Goal: Task Accomplishment & Management: Use online tool/utility

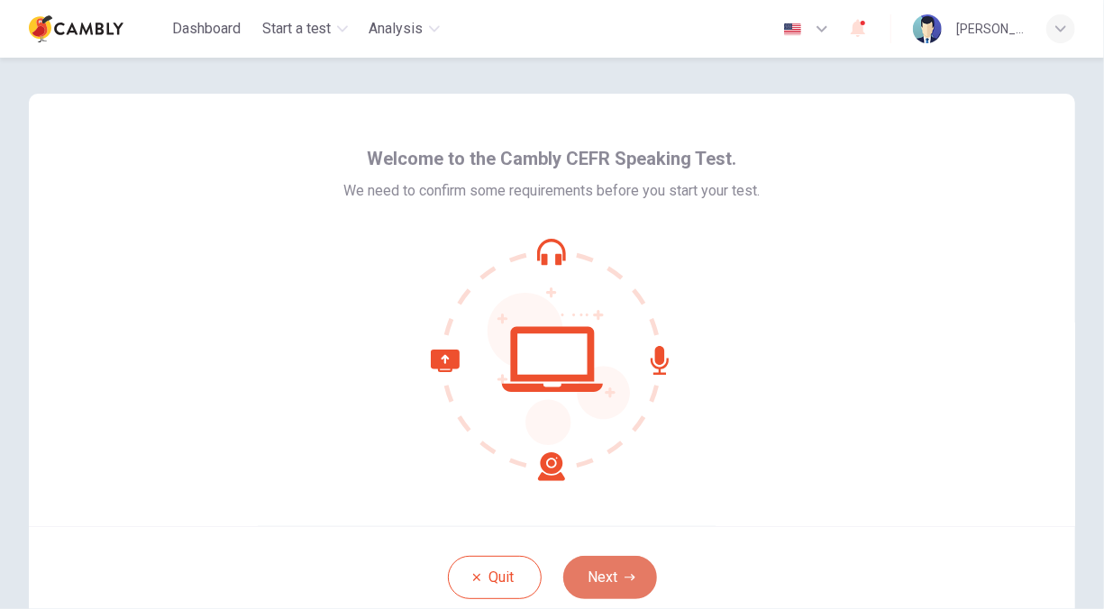
click at [612, 576] on button "Next" at bounding box center [610, 577] width 94 height 43
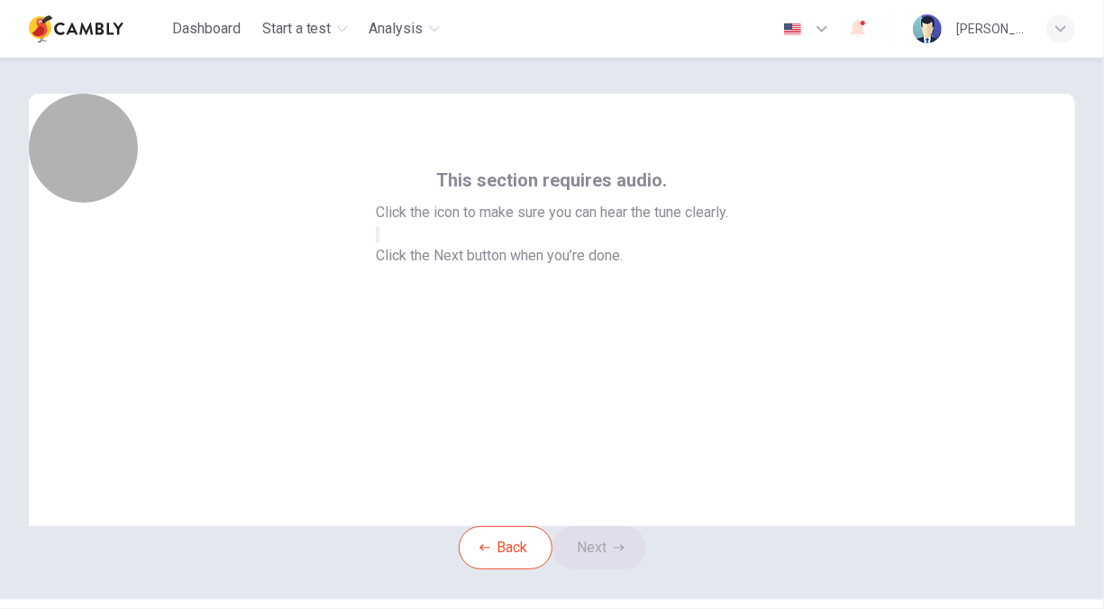
click at [378, 239] on icon "button" at bounding box center [378, 239] width 0 height 0
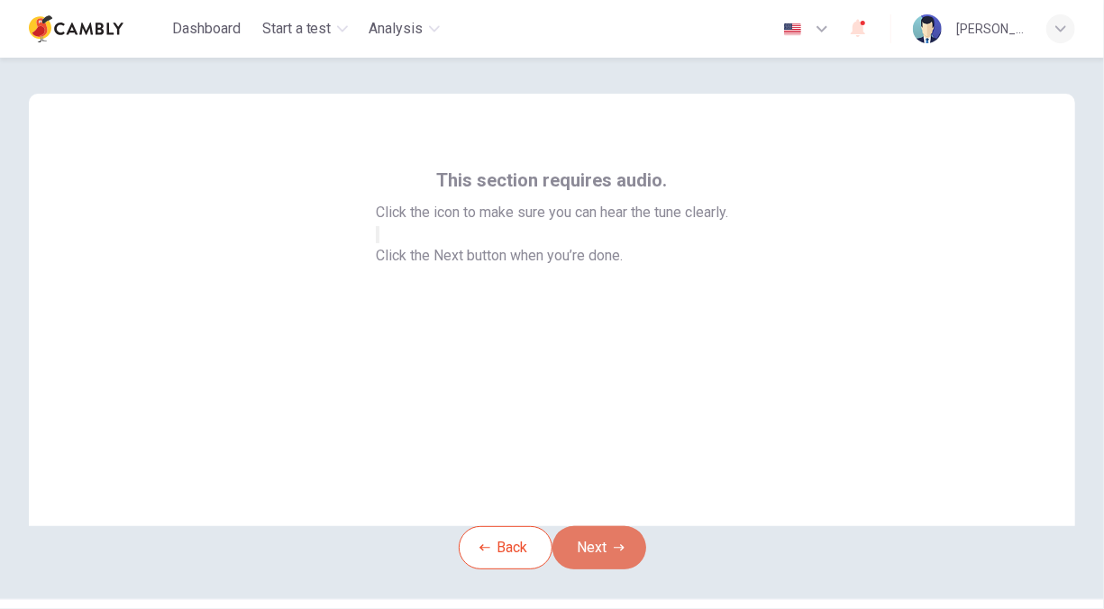
click at [611, 570] on button "Next" at bounding box center [599, 547] width 94 height 43
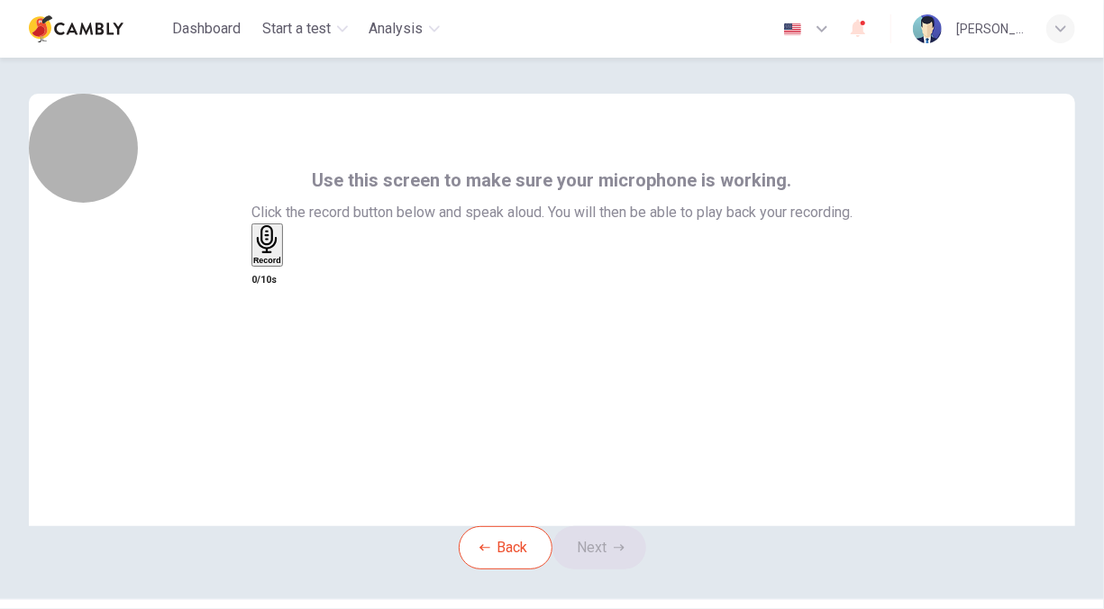
click at [281, 253] on icon "button" at bounding box center [267, 239] width 28 height 28
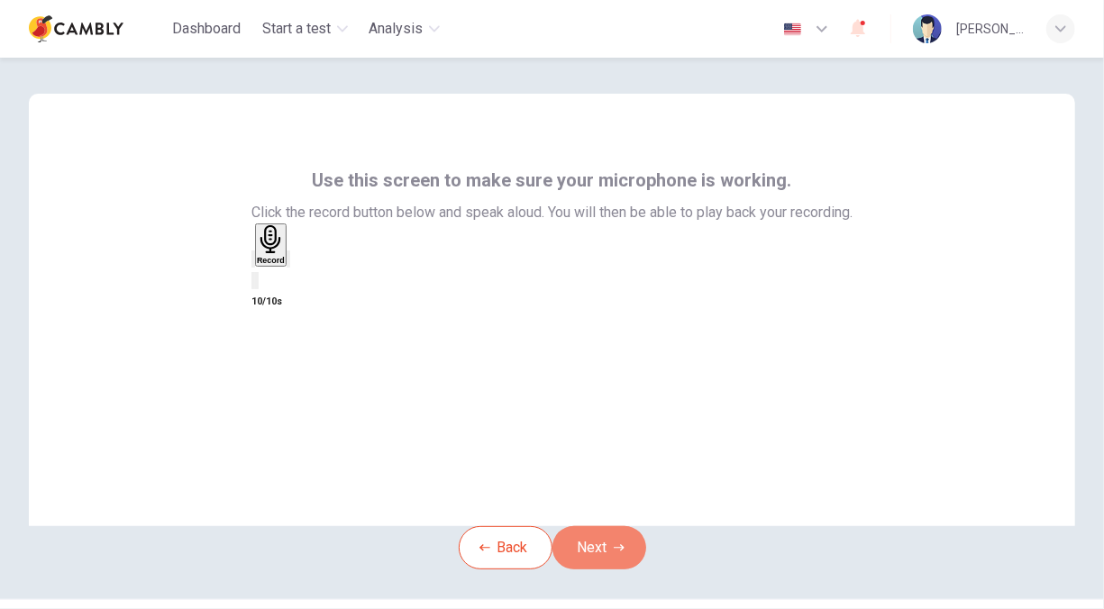
click at [608, 567] on button "Next" at bounding box center [599, 547] width 94 height 43
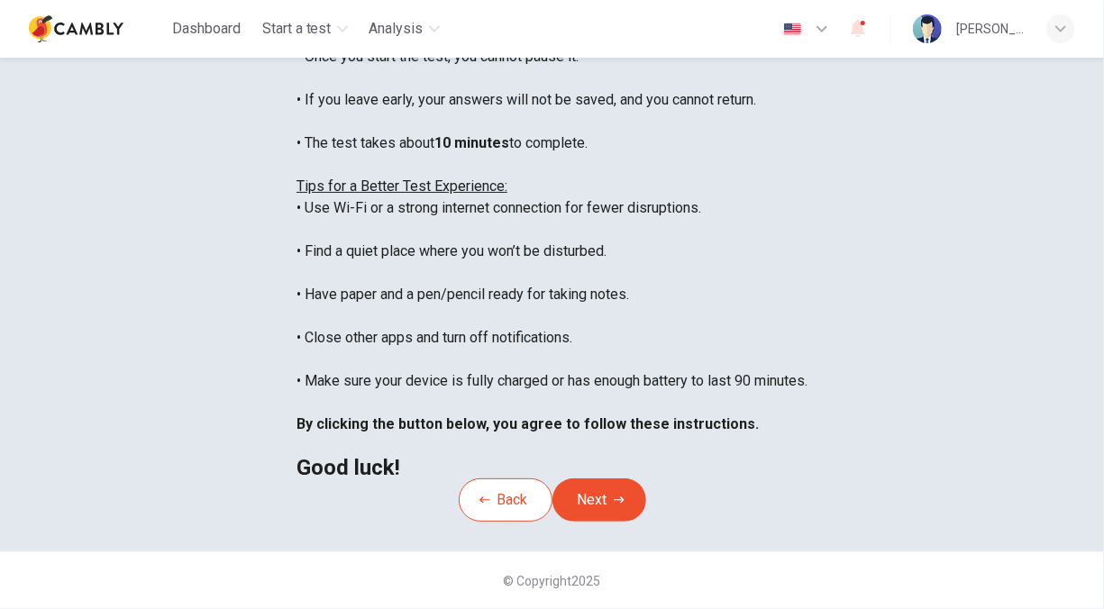
scroll to position [331, 0]
click at [608, 479] on button "Next" at bounding box center [599, 500] width 94 height 43
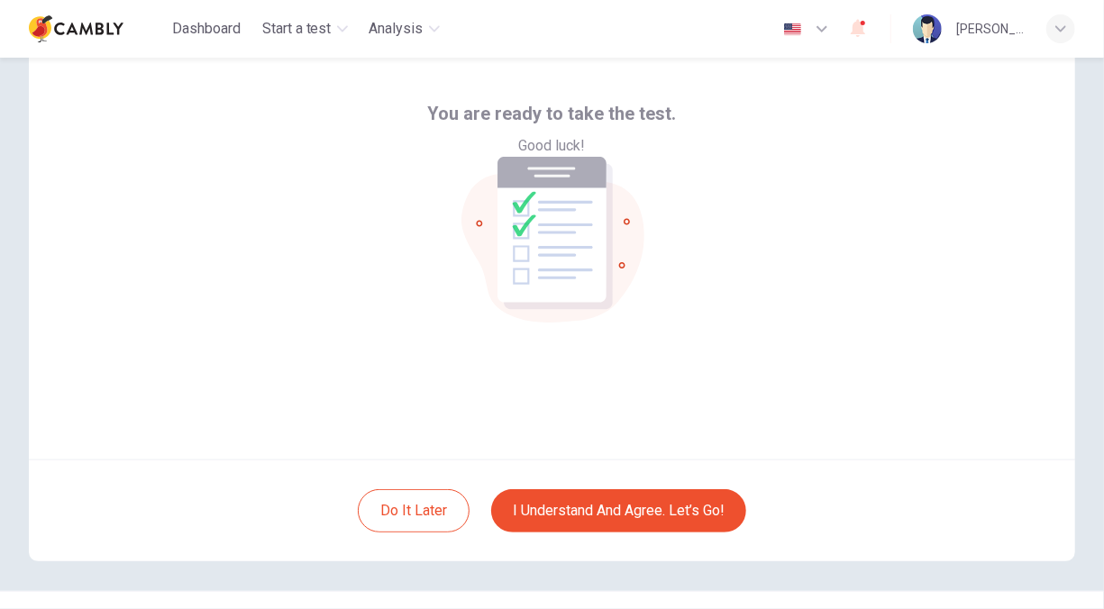
scroll to position [67, 0]
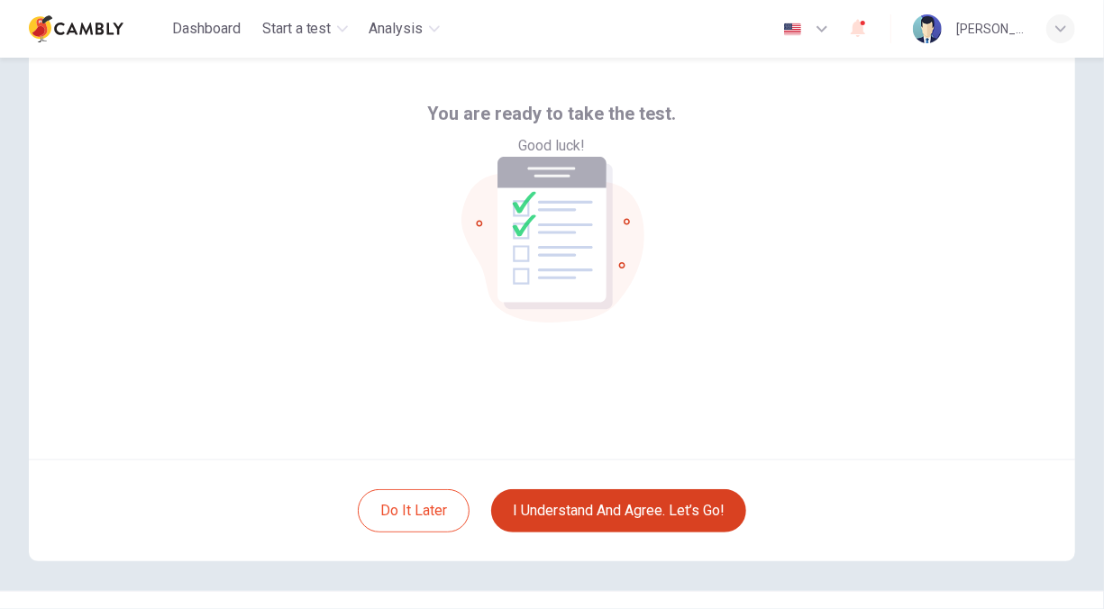
click at [623, 513] on button "I understand and agree. Let’s go!" at bounding box center [618, 510] width 255 height 43
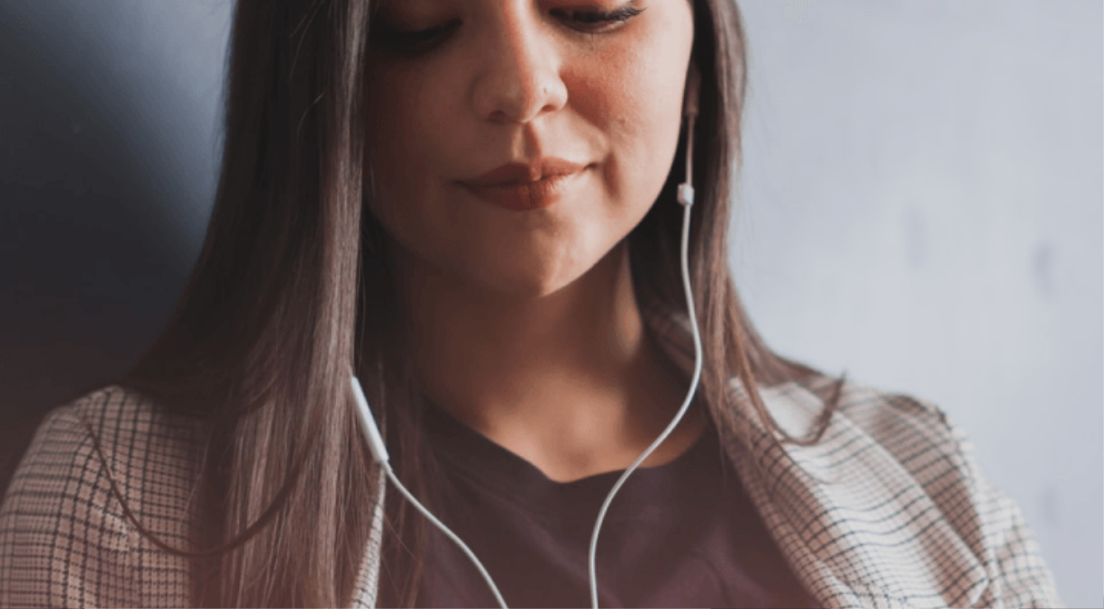
click at [51, 205] on button "Continue" at bounding box center [25, 239] width 51 height 68
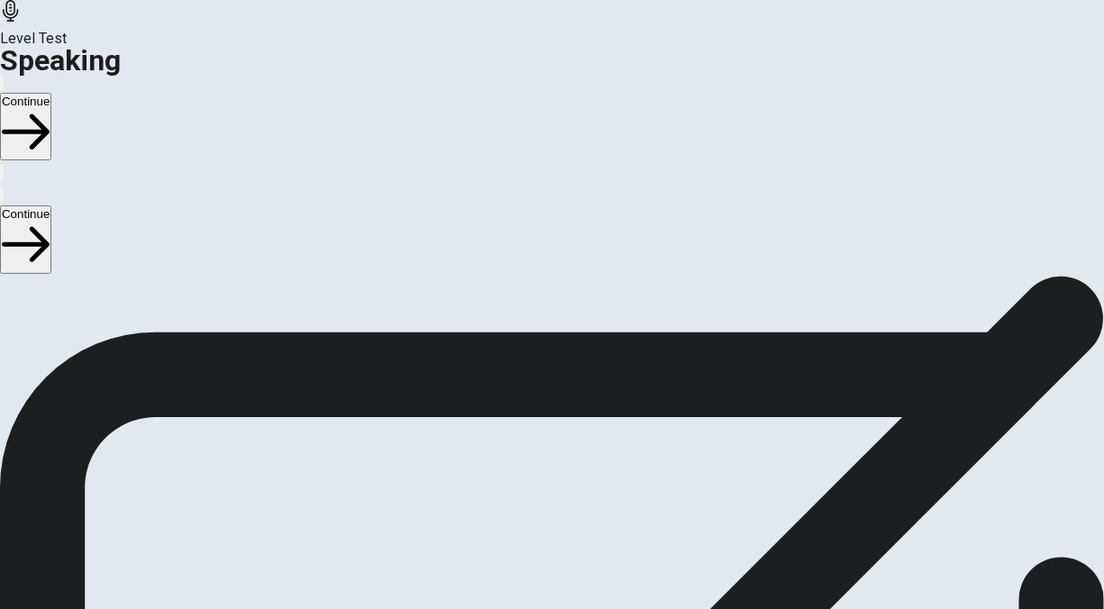
scroll to position [22, 0]
click at [51, 205] on button "Continue" at bounding box center [25, 239] width 51 height 68
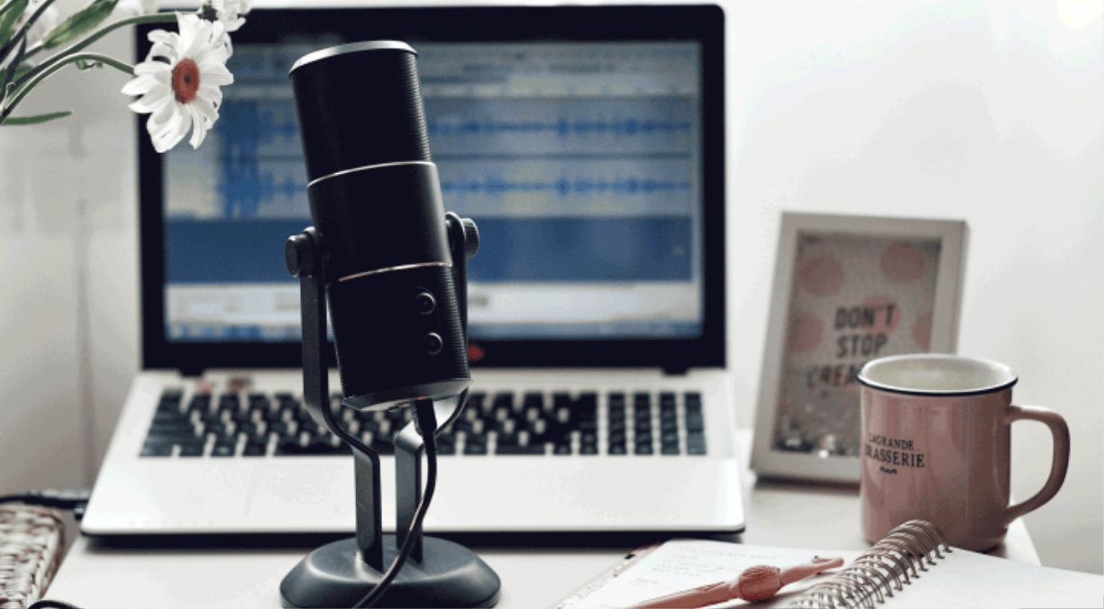
scroll to position [0, 0]
click at [51, 205] on button "Continue" at bounding box center [25, 239] width 51 height 68
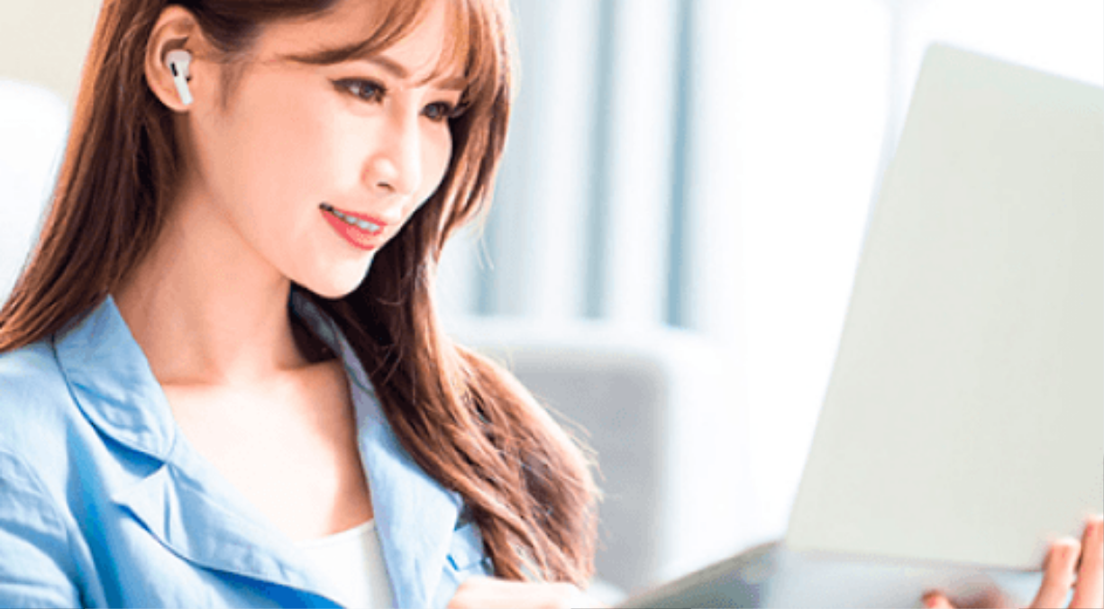
scroll to position [162, 0]
drag, startPoint x: 1094, startPoint y: 383, endPoint x: 1086, endPoint y: 497, distance: 114.7
click at [1086, 78] on div "Please Listen Carefully" at bounding box center [552, 68] width 1104 height 22
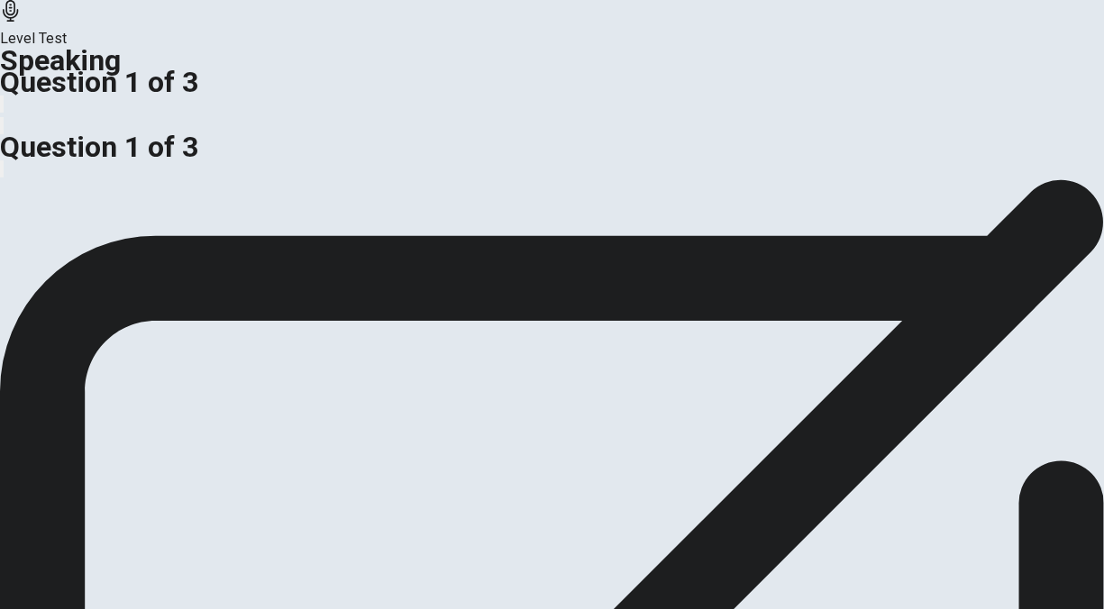
scroll to position [123, 0]
drag, startPoint x: 70, startPoint y: 195, endPoint x: 497, endPoint y: 198, distance: 426.3
click at [425, 75] on span "Should businesses invest more in online stores or physical stores?" at bounding box center [212, 66] width 425 height 17
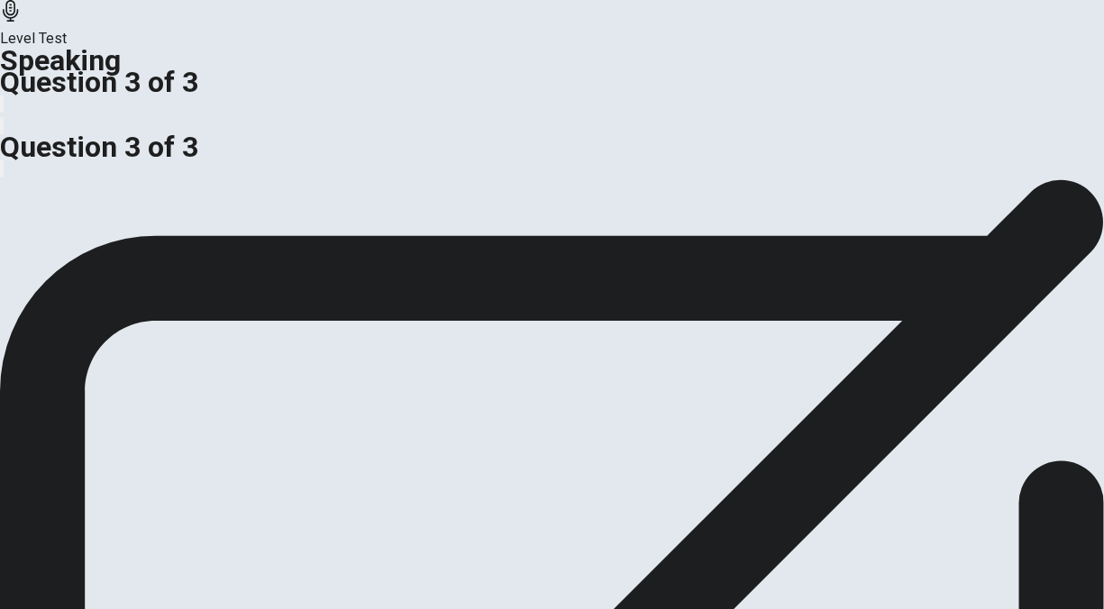
scroll to position [68, 0]
click at [889, 154] on div "Would you rather work in a job with a fixed schedule or a flexible schedule? Us…" at bounding box center [552, 132] width 1104 height 43
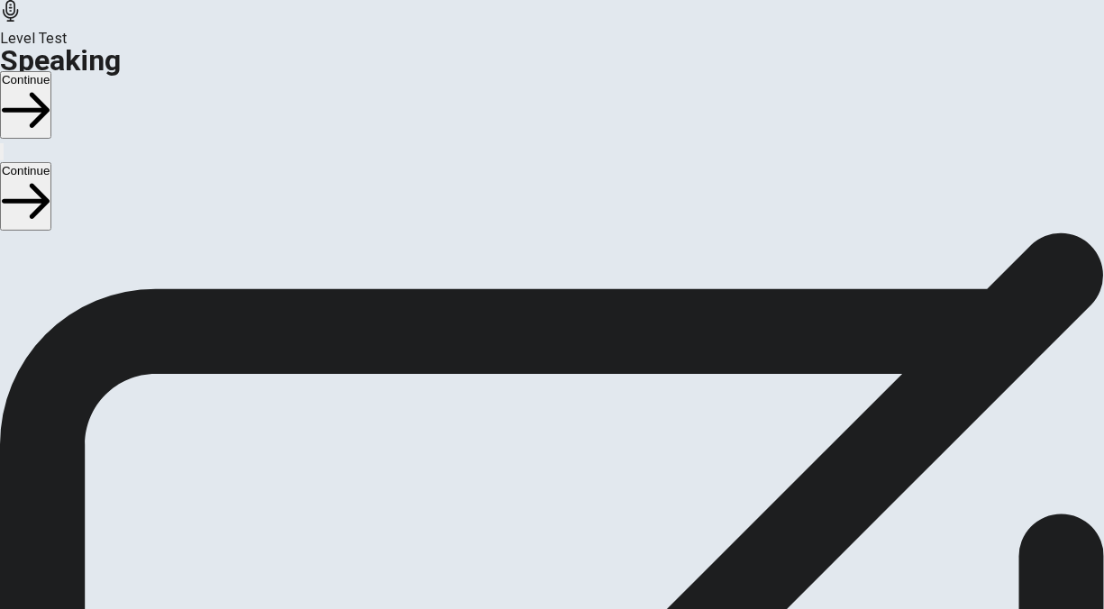
scroll to position [155, 0]
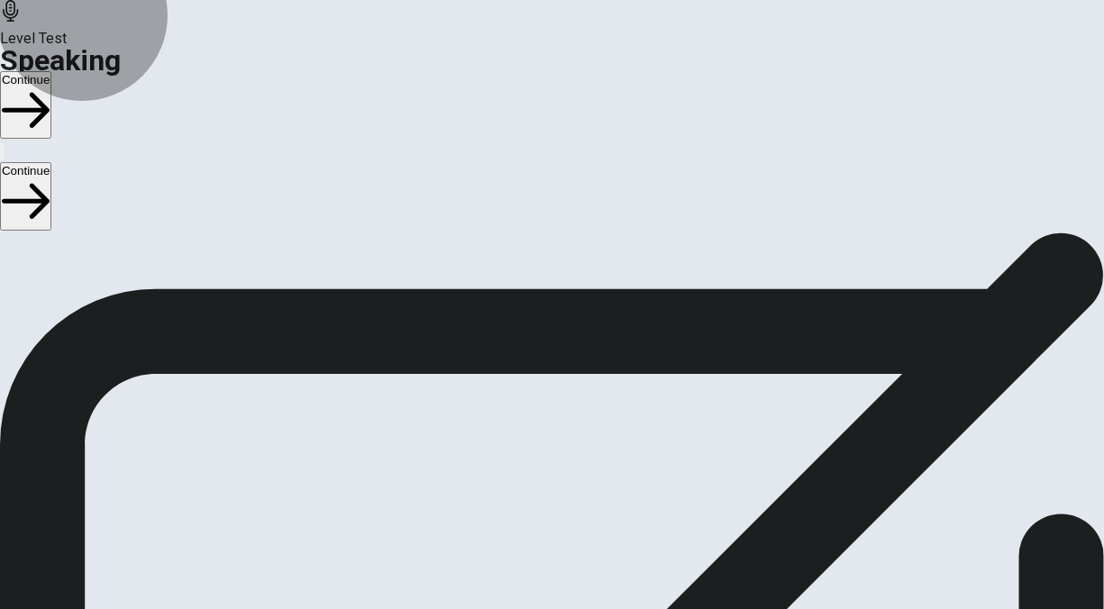
click at [50, 178] on icon "button" at bounding box center [26, 202] width 48 height 48
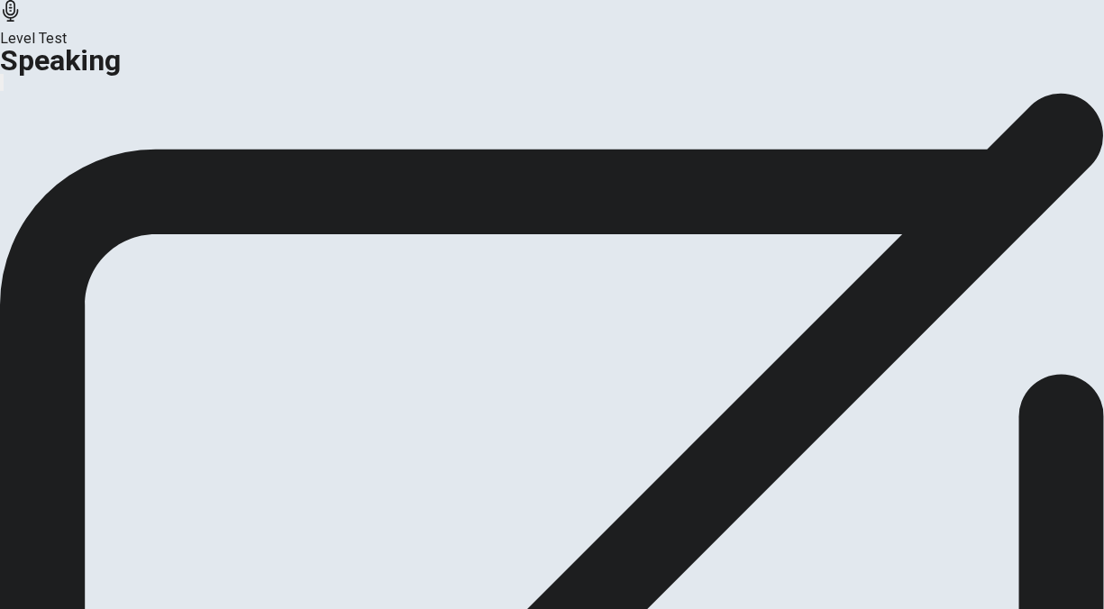
scroll to position [47, 0]
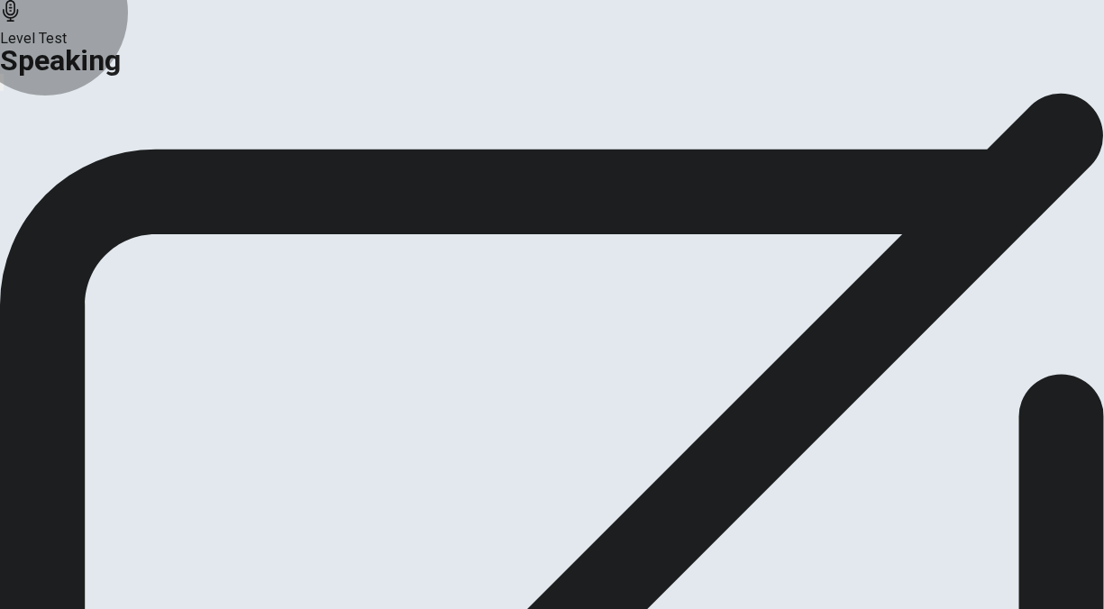
click at [143, 178] on button "Continue" at bounding box center [106, 166] width 73 height 24
